Goal: Task Accomplishment & Management: Complete application form

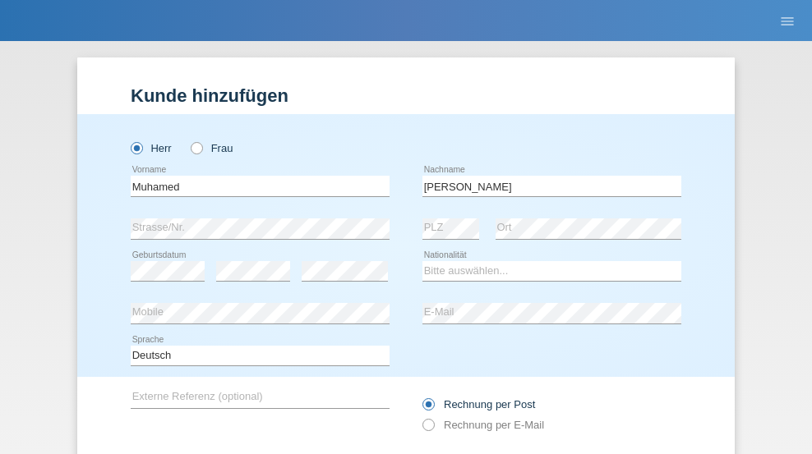
type input "[PERSON_NAME]"
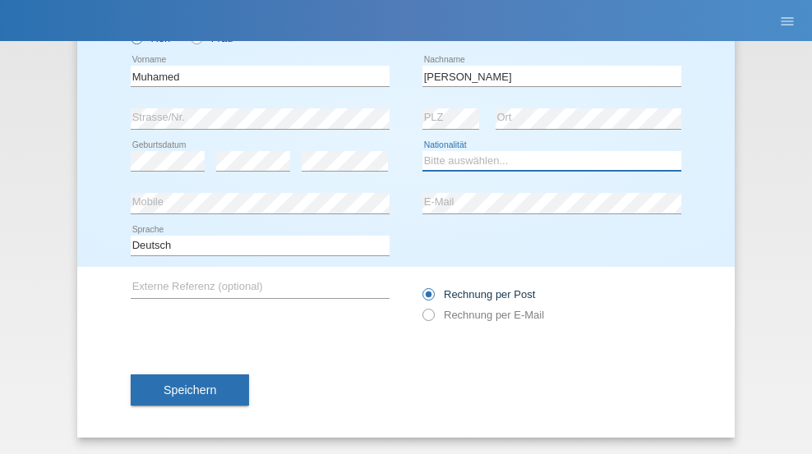
select select "LB"
select select "C"
select select "10"
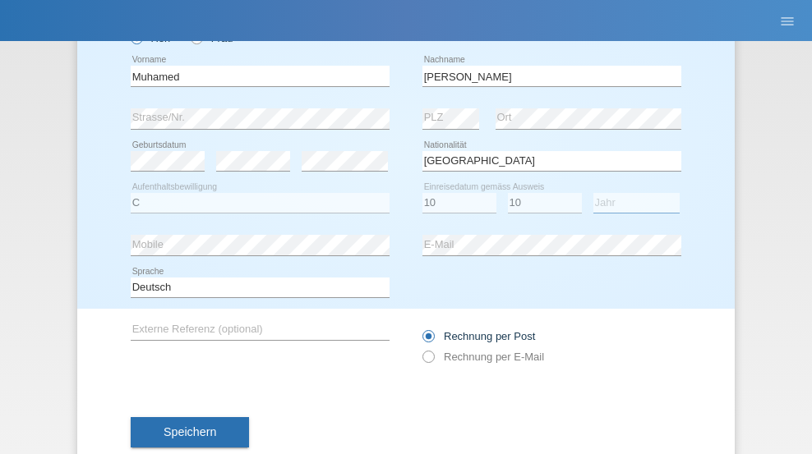
select select "2013"
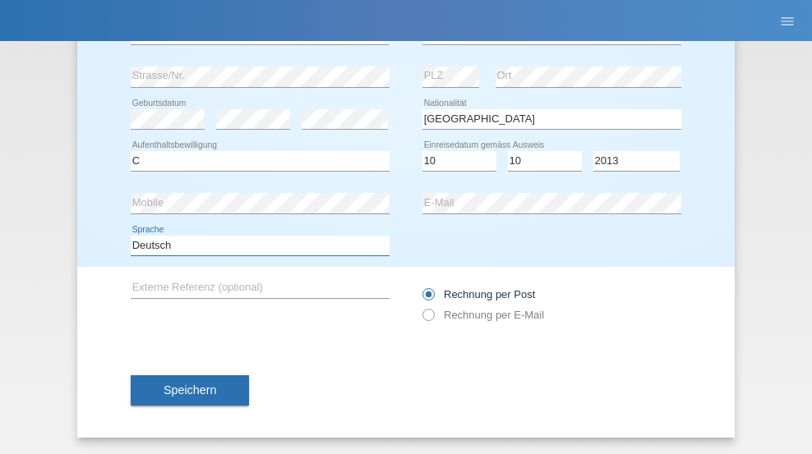
select select "en"
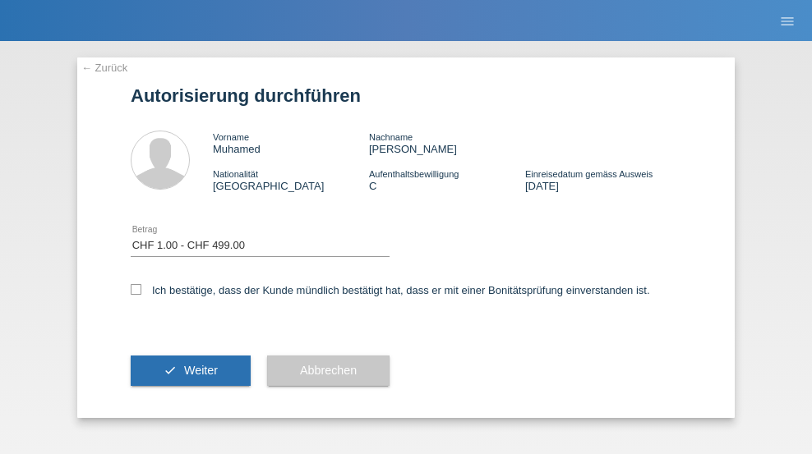
select select "1"
checkbox input "true"
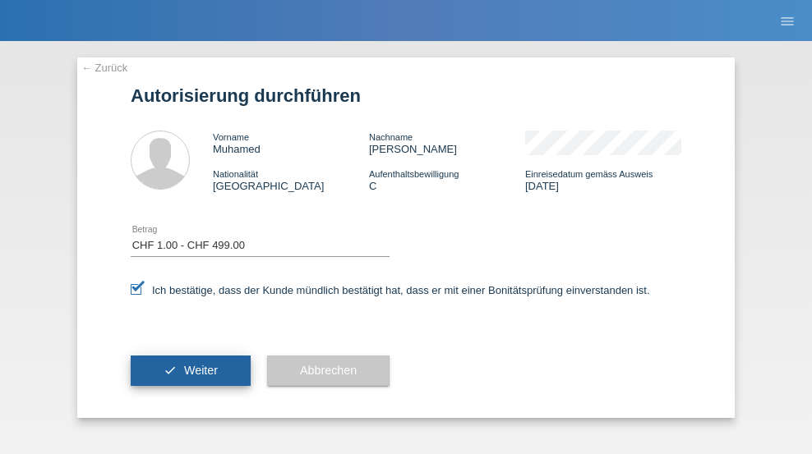
click at [191, 370] on span "Weiter" at bounding box center [201, 370] width 34 height 13
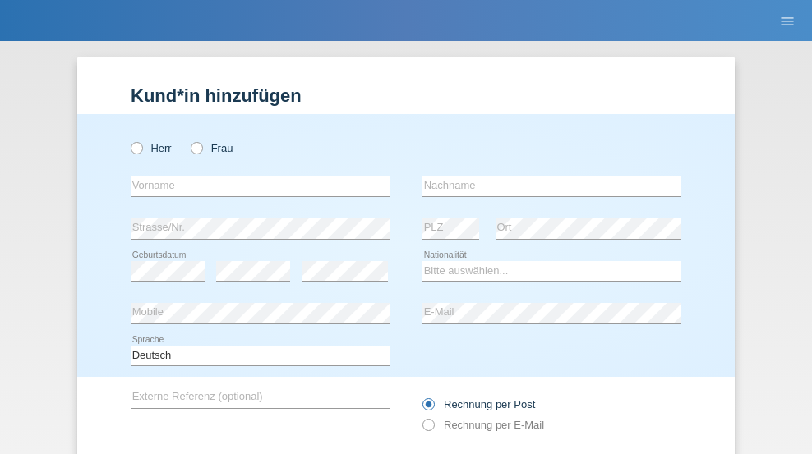
radio input "true"
click at [254, 176] on input "text" at bounding box center [260, 186] width 259 height 21
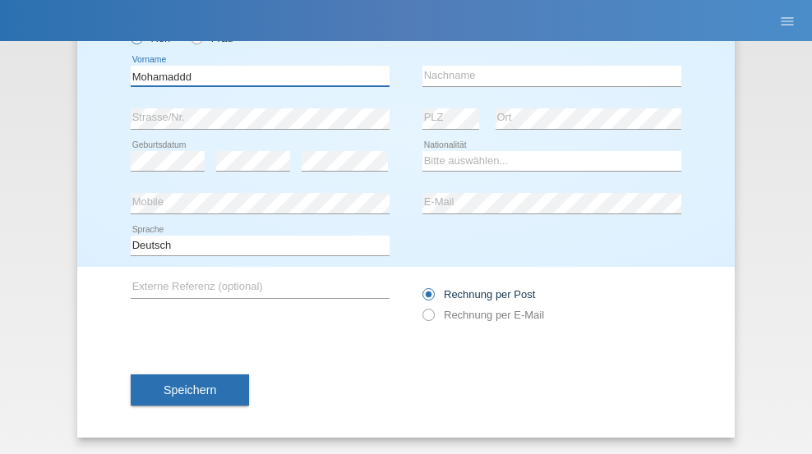
type input "Mohamaddd"
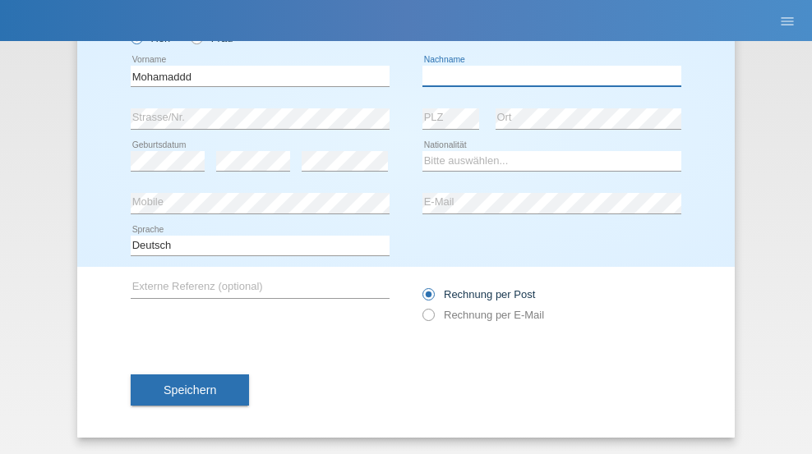
click at [545, 76] on input "text" at bounding box center [551, 76] width 259 height 21
type input "Hassan"
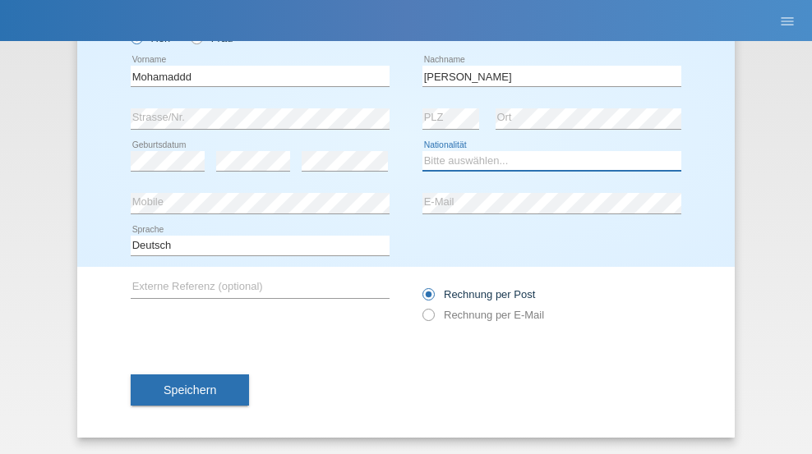
select select "SY"
select select "C"
select select "10"
select select "04"
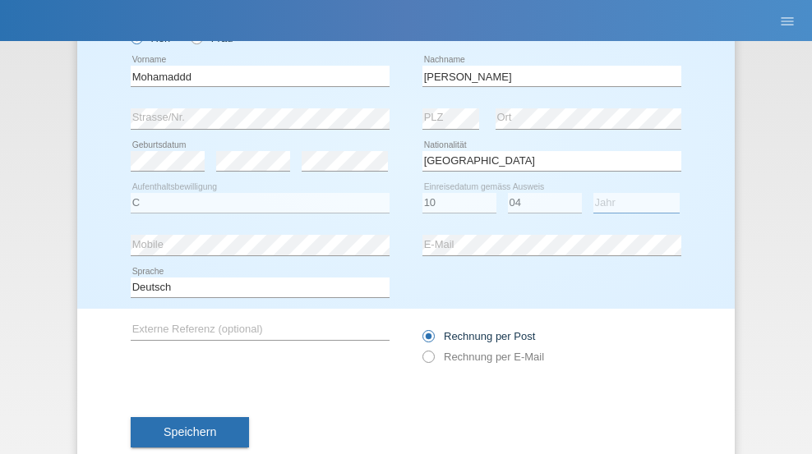
select select "2014"
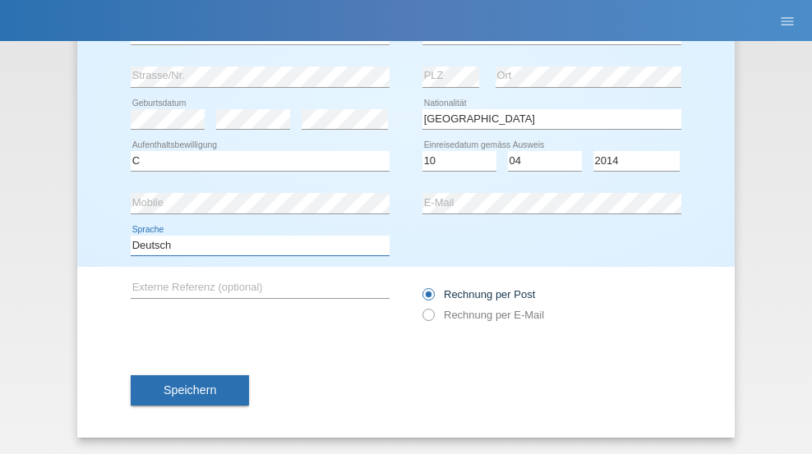
select select "en"
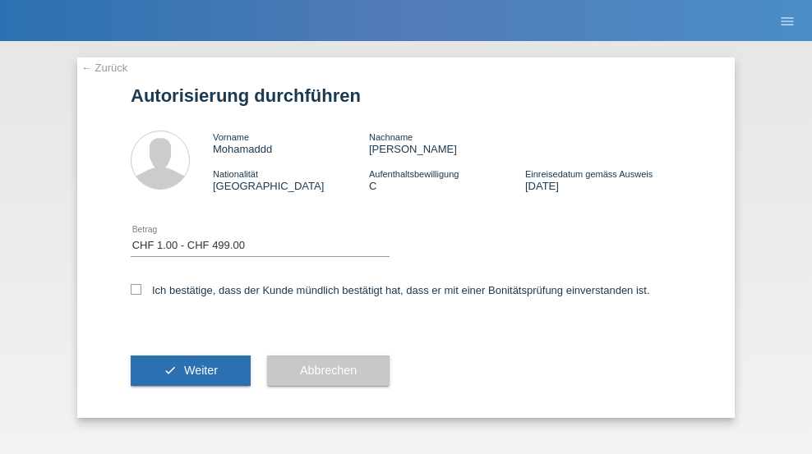
select select "1"
checkbox input "true"
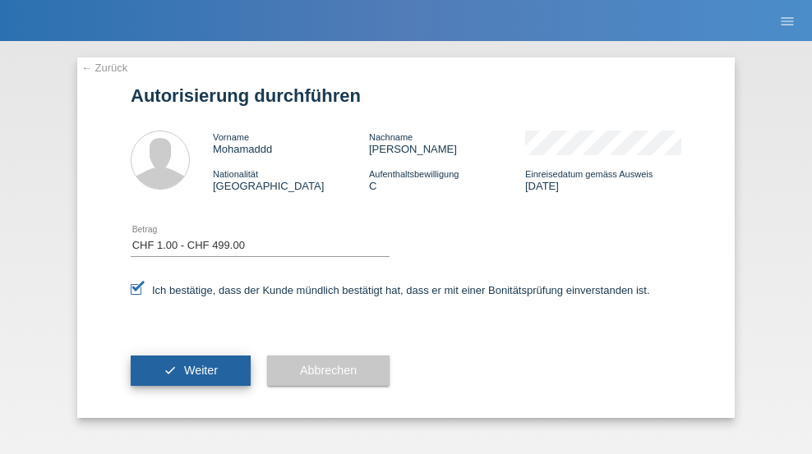
click at [191, 370] on span "Weiter" at bounding box center [201, 370] width 34 height 13
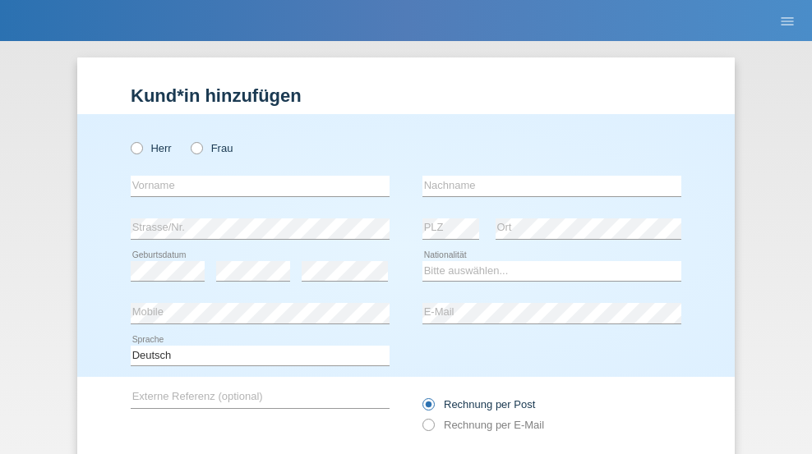
radio input "true"
click at [254, 176] on input "text" at bounding box center [260, 186] width 259 height 21
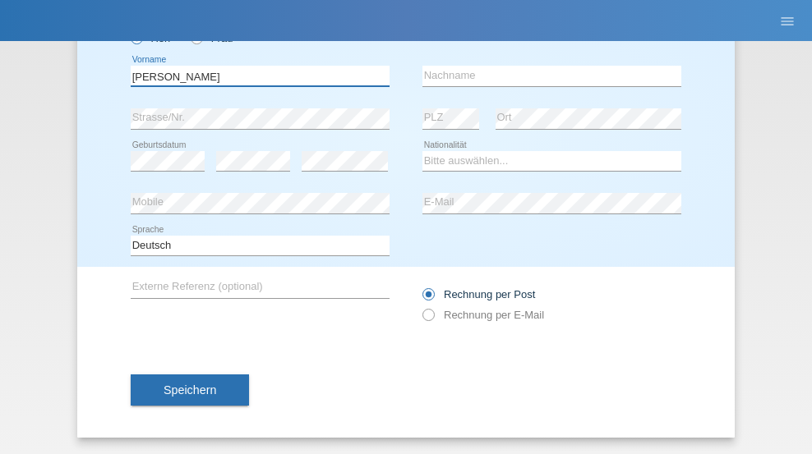
type input "[PERSON_NAME]"
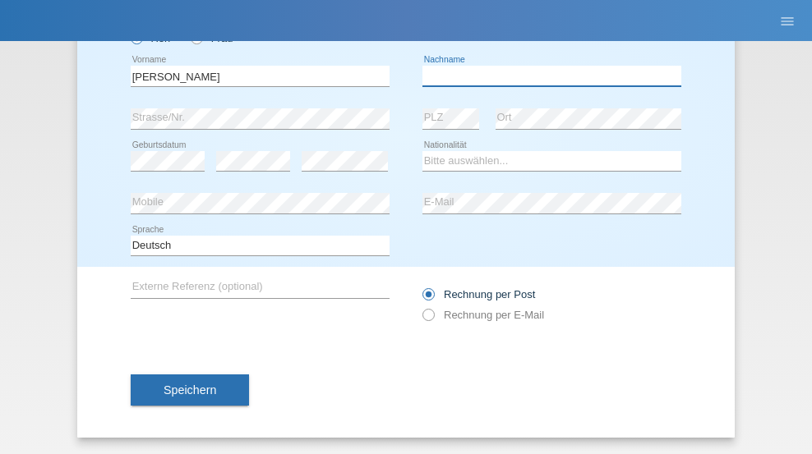
click at [545, 76] on input "text" at bounding box center [551, 76] width 259 height 21
type input "Amaral"
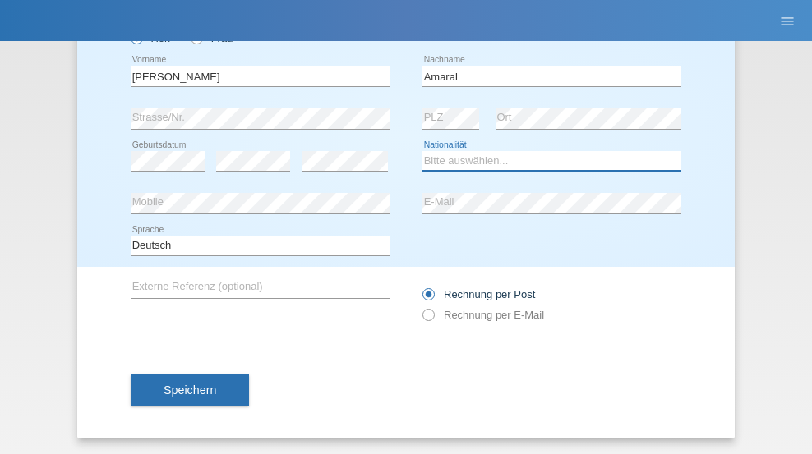
select select "PT"
select select "C"
select select "06"
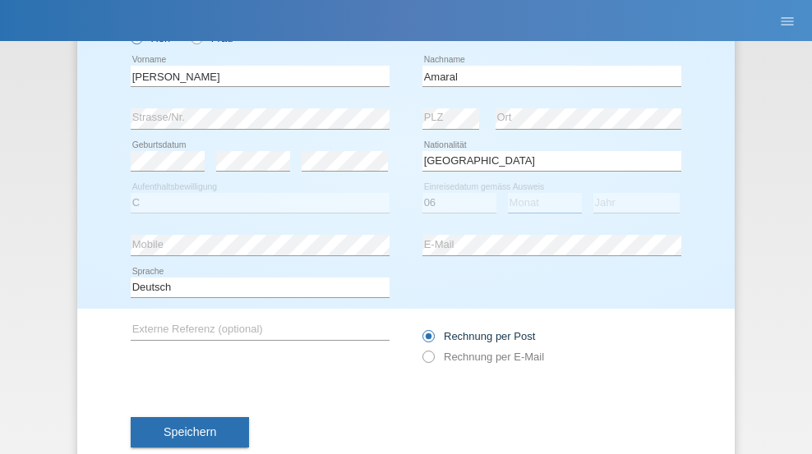
select select "07"
select select "2019"
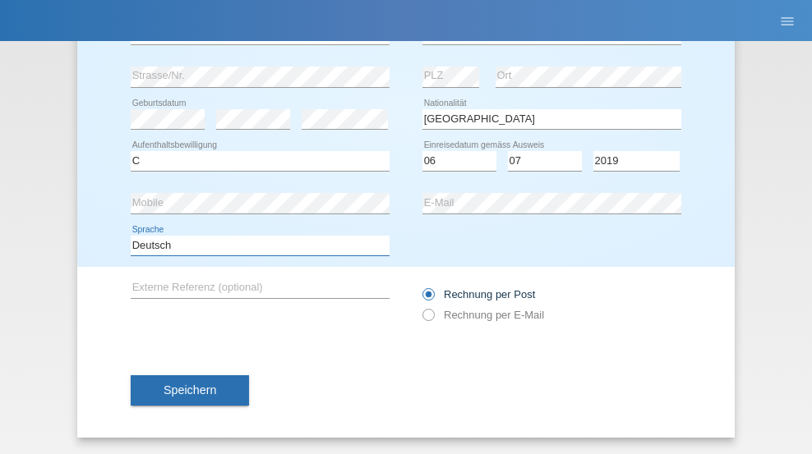
select select "en"
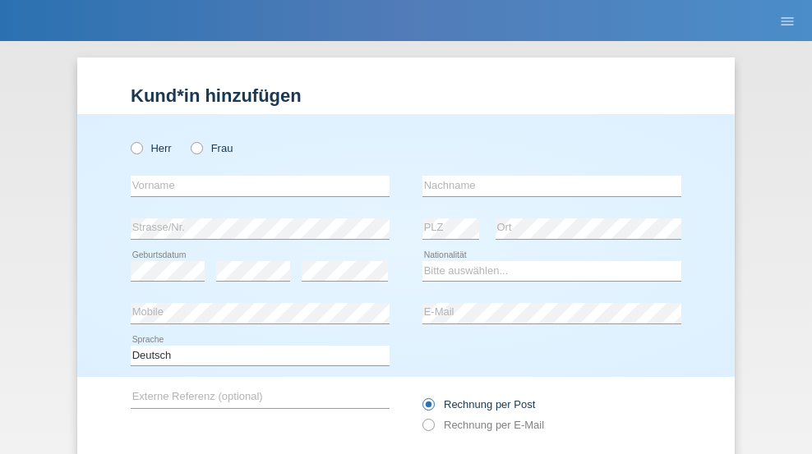
radio input "true"
click at [254, 176] on input "text" at bounding box center [260, 186] width 259 height 21
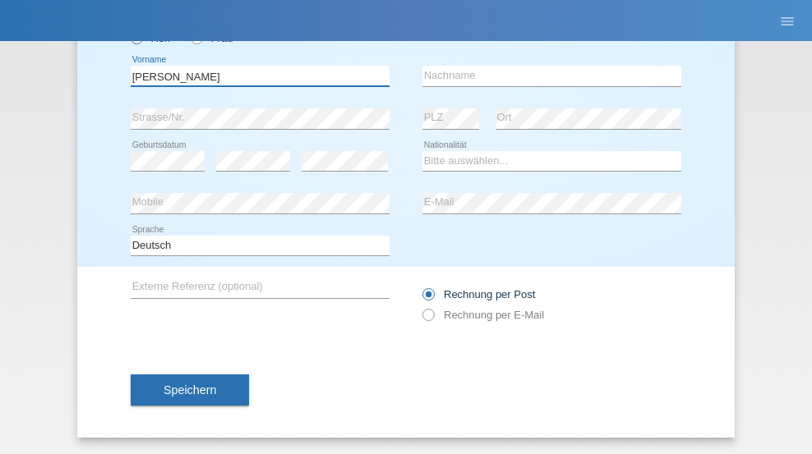
type input "tim"
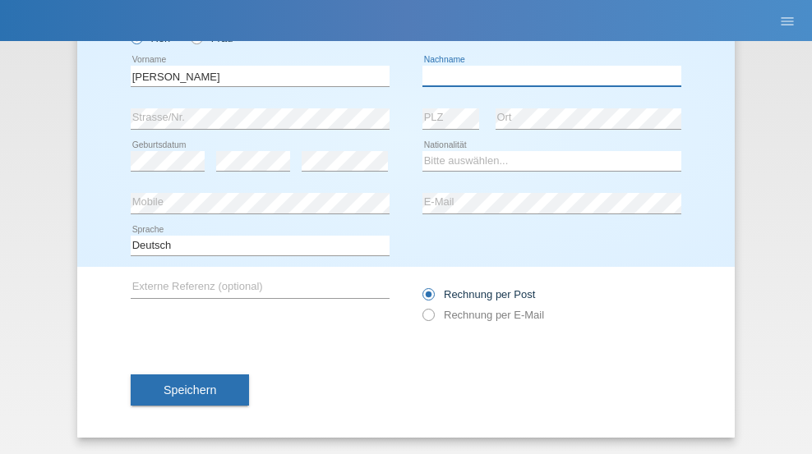
click at [545, 76] on input "text" at bounding box center [551, 76] width 259 height 21
type input "Krüger"
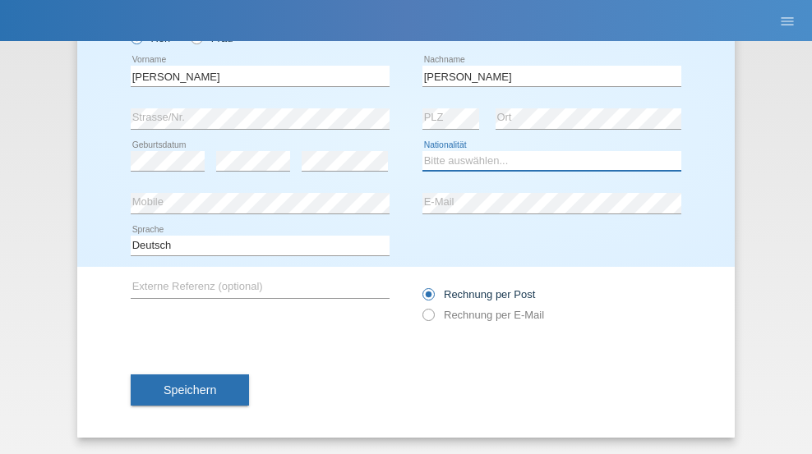
select select "DE"
select select "C"
select select "05"
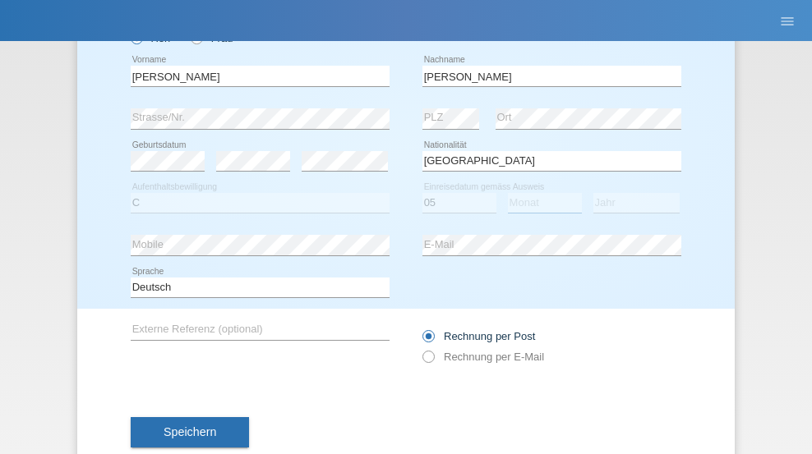
select select "04"
select select "2021"
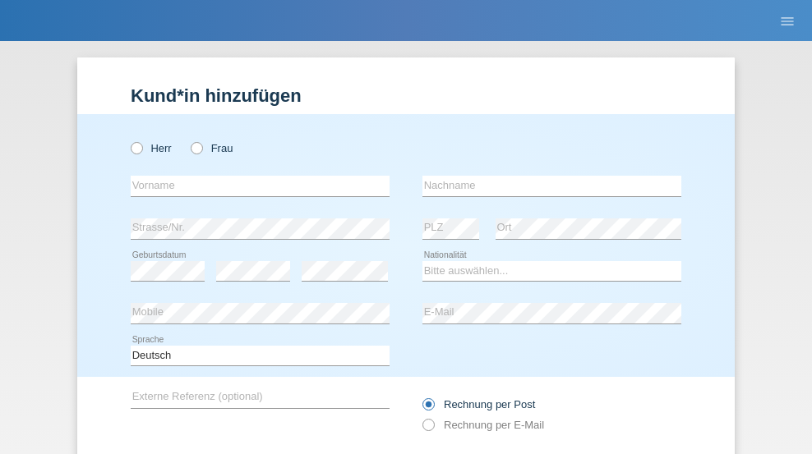
radio input "true"
click at [254, 176] on input "text" at bounding box center [260, 186] width 259 height 21
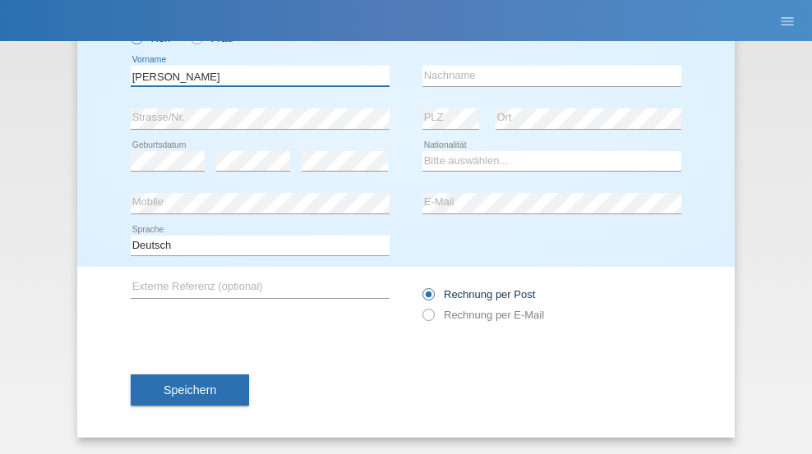
type input "Schumacher"
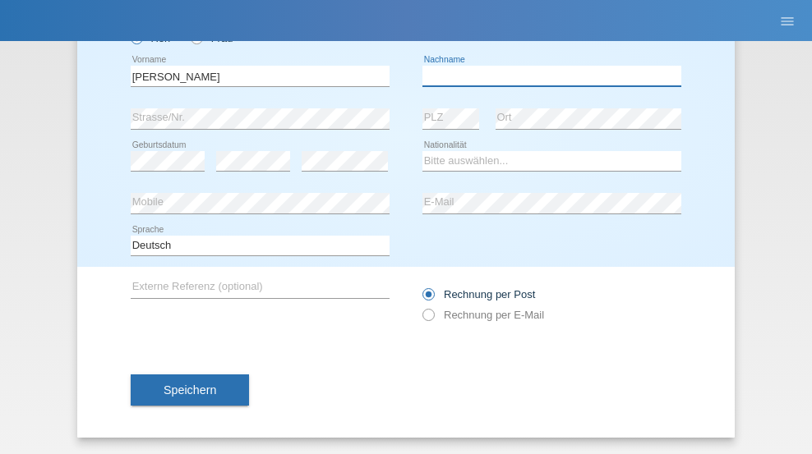
click at [545, 76] on input "text" at bounding box center [551, 76] width 259 height 21
type input "Christian"
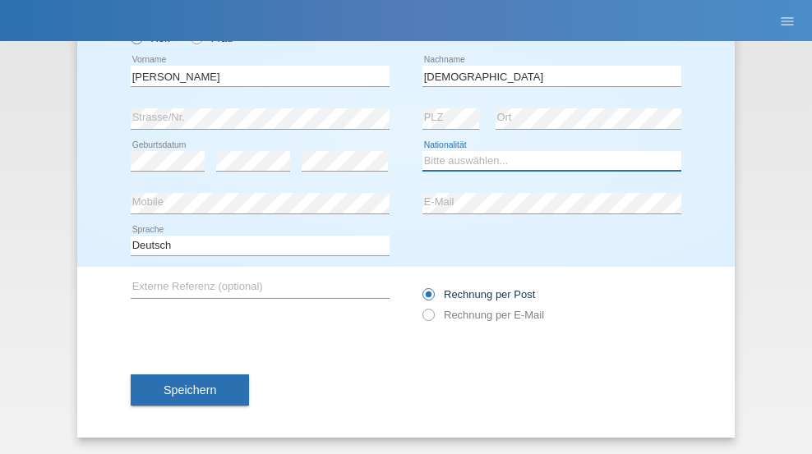
select select "CH"
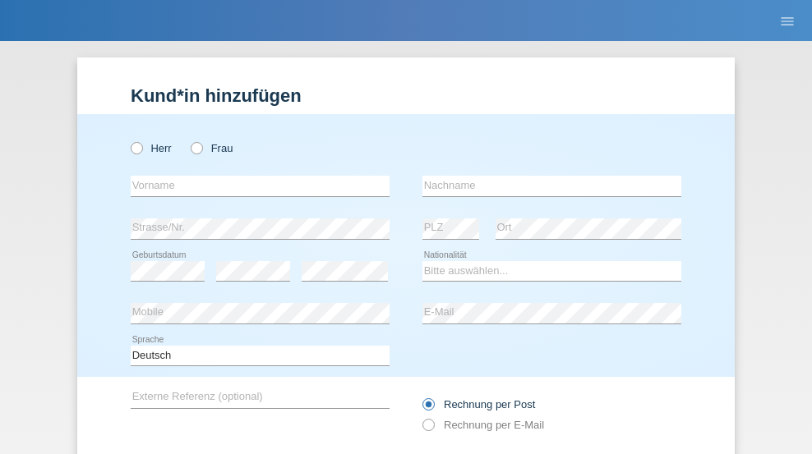
radio input "true"
click at [254, 176] on input "text" at bounding box center [260, 186] width 259 height 21
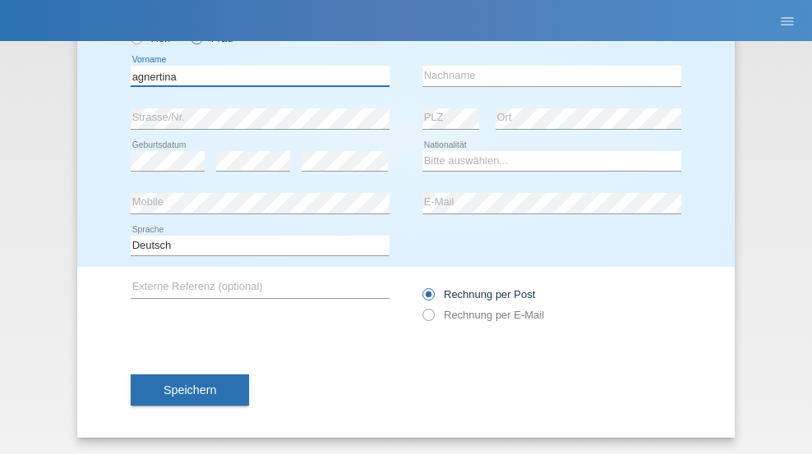
type input "agnertina"
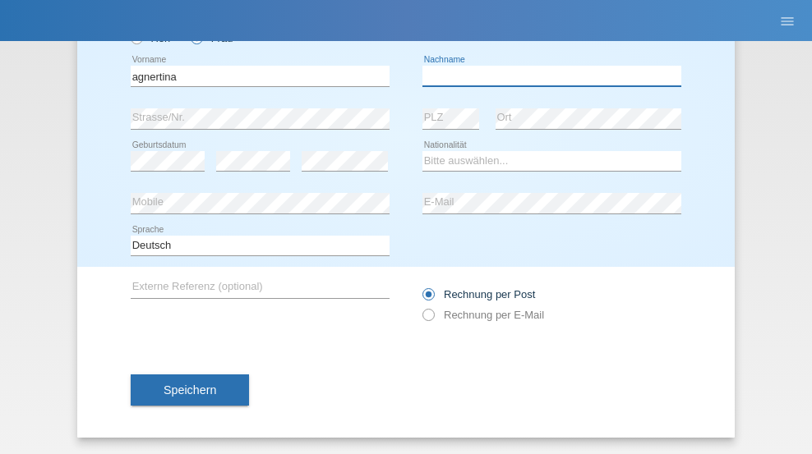
click at [545, 76] on input "text" at bounding box center [551, 76] width 259 height 21
type input "noshaj"
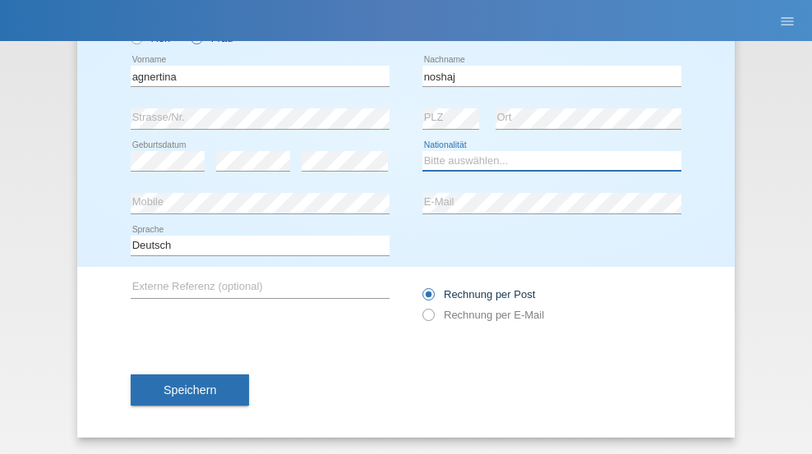
select select "NL"
select select "C"
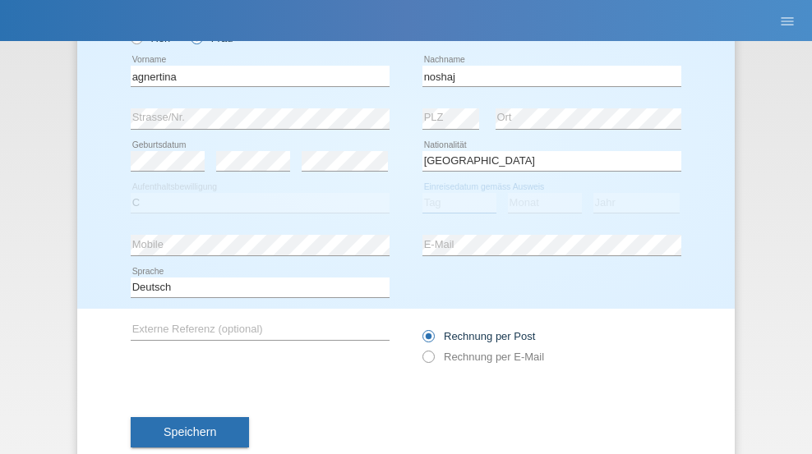
select select "01"
select select "08"
select select "2021"
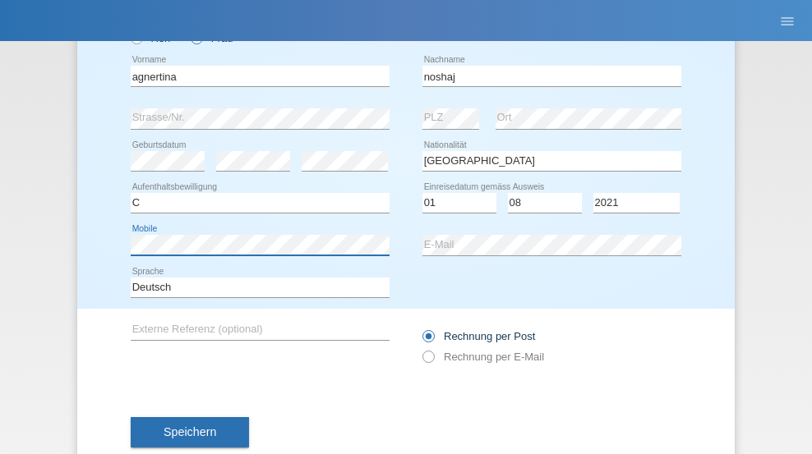
scroll to position [152, 0]
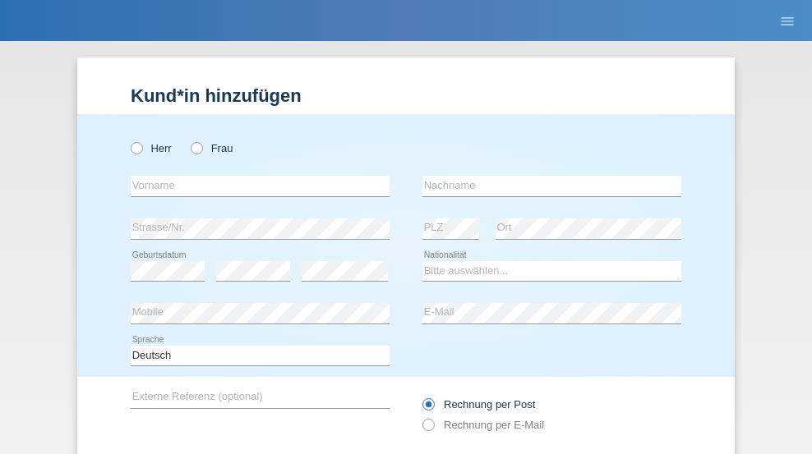
radio input "true"
click at [254, 176] on input "text" at bounding box center [260, 186] width 259 height 21
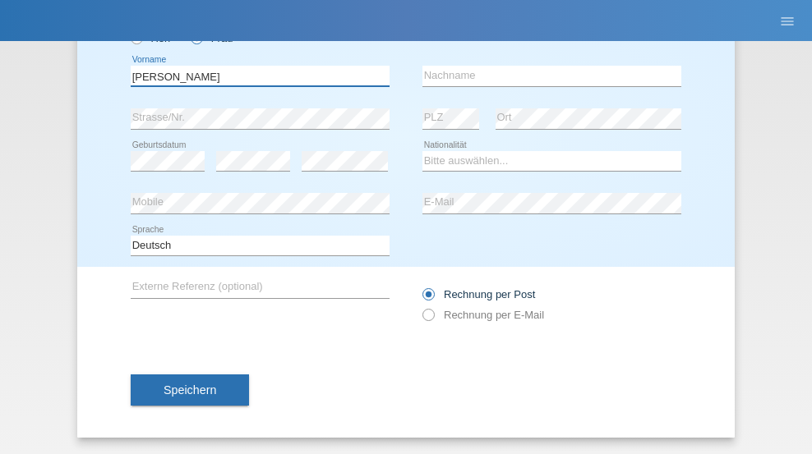
type input "[PERSON_NAME]"
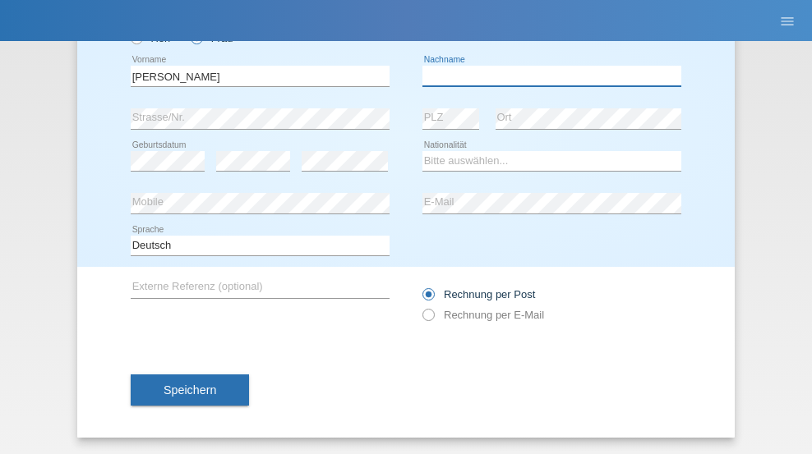
click at [545, 76] on input "text" at bounding box center [551, 76] width 259 height 21
type input "Pinzo"
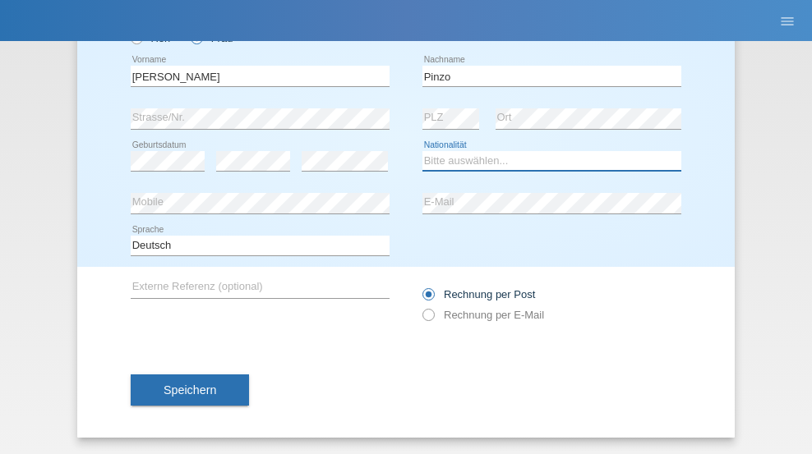
select select "CH"
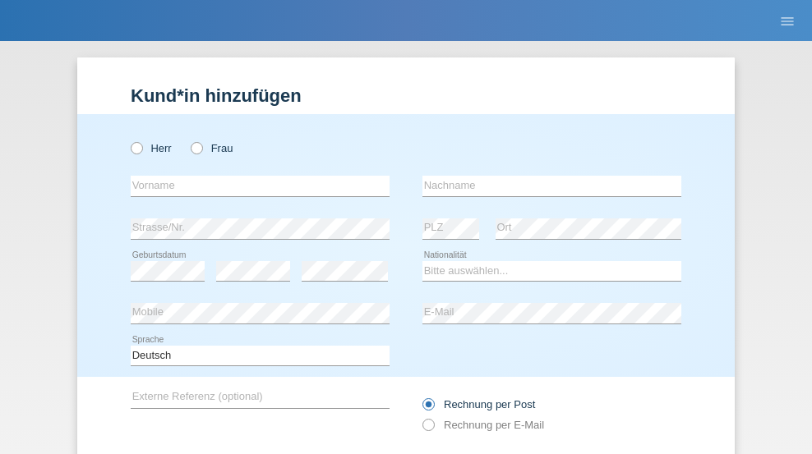
radio input "true"
click at [254, 176] on input "text" at bounding box center [260, 186] width 259 height 21
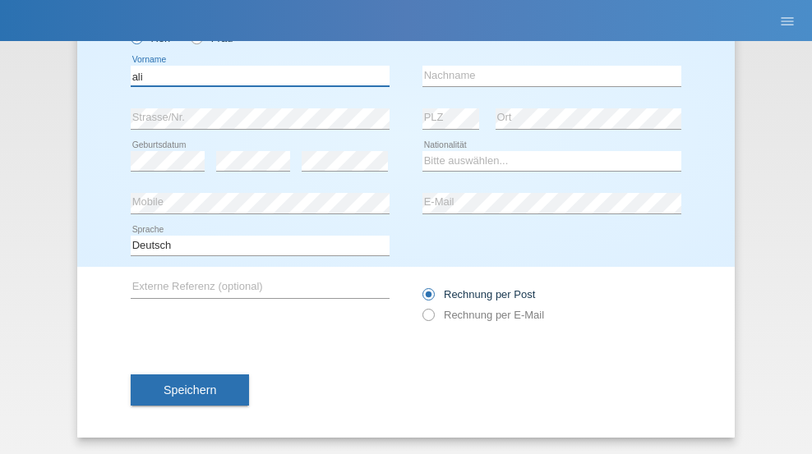
type input "ali"
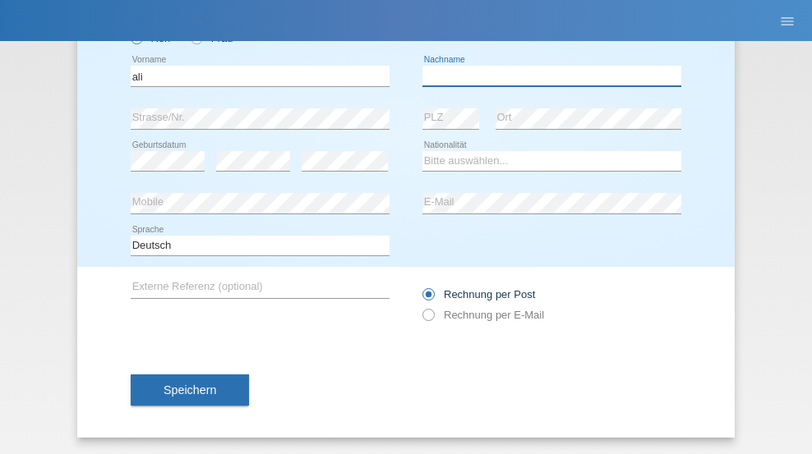
click at [545, 76] on input "text" at bounding box center [551, 76] width 259 height 21
type input "Amini"
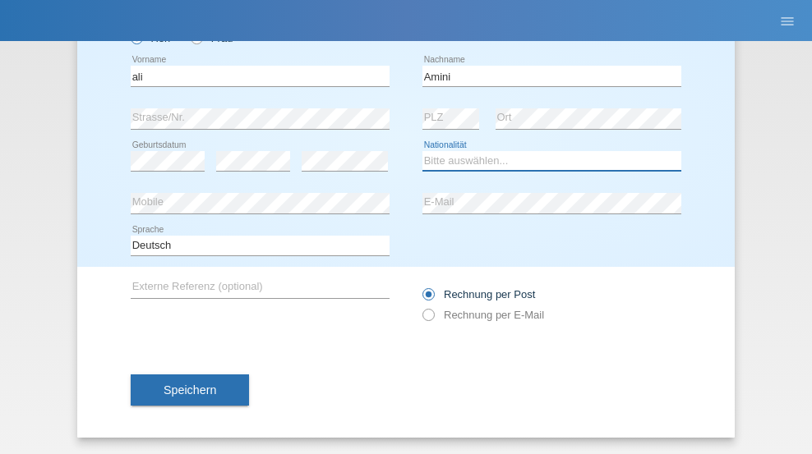
select select "AF"
select select "C"
select select "18"
select select "08"
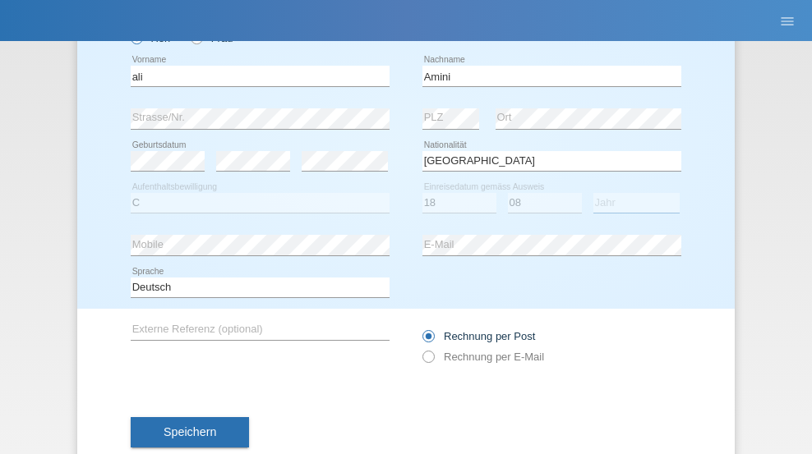
select select "2015"
